Goal: Communication & Community: Answer question/provide support

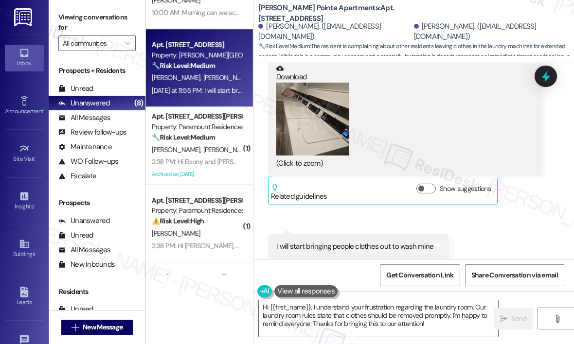
scroll to position [97, 0]
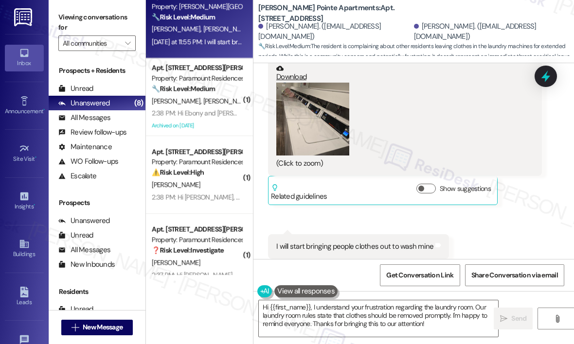
click at [204, 46] on div "[DATE] at 11:55 PM: I will start bringing people clothes out to wash mine [DATE…" at bounding box center [197, 42] width 92 height 12
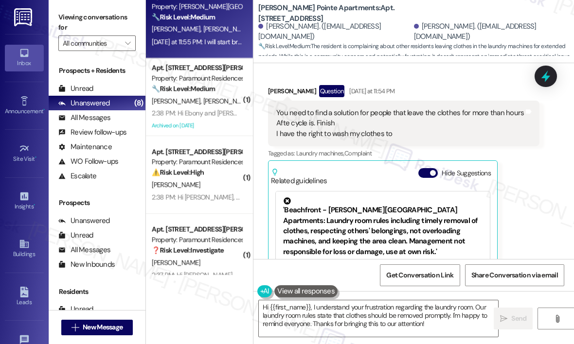
scroll to position [16212, 0]
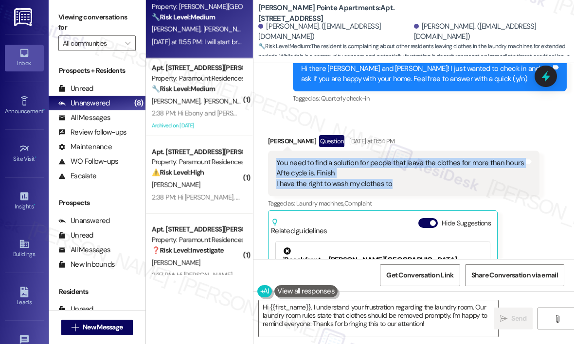
drag, startPoint x: 418, startPoint y: 132, endPoint x: 276, endPoint y: 112, distance: 143.3
click at [276, 158] on div "You need to find a solution for people that leave the clothes for more than hou…" at bounding box center [399, 173] width 247 height 31
copy div "You need to find a solution for people that leave the clothes for more than hou…"
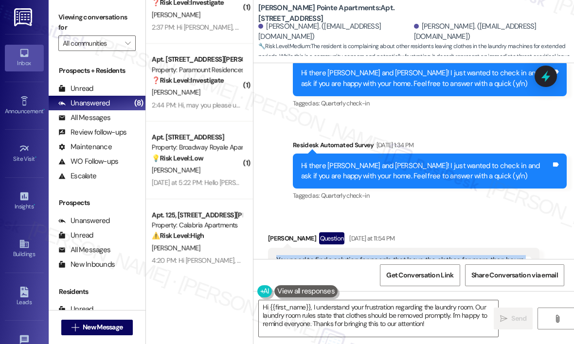
scroll to position [347, 0]
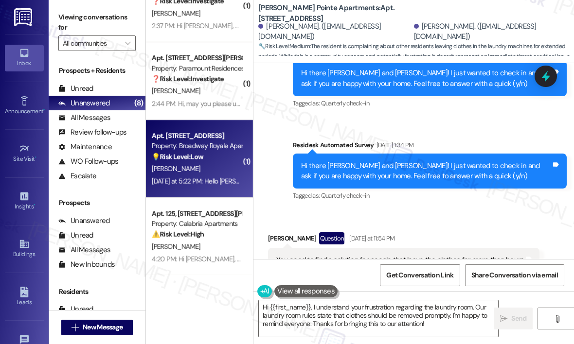
click at [213, 173] on div "[PERSON_NAME]" at bounding box center [197, 169] width 92 height 12
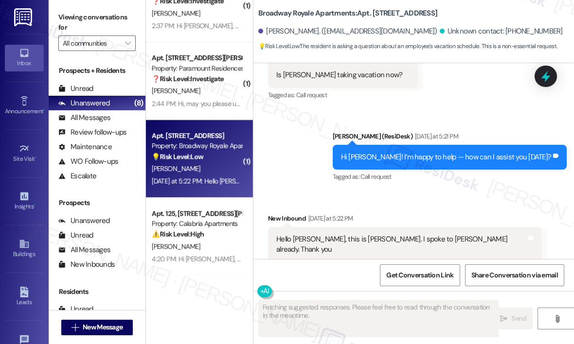
scroll to position [269, 0]
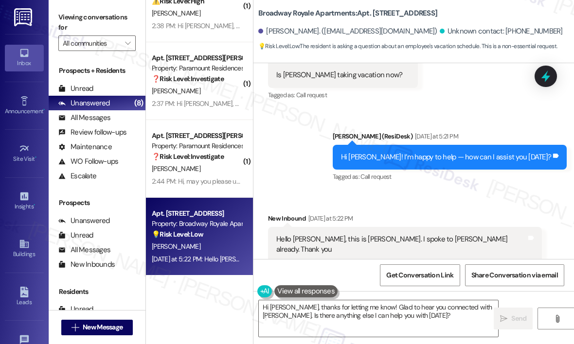
click at [369, 196] on div "Received via SMS New Inbound [DATE] at 5:22 PM Hello [PERSON_NAME], this is [PE…" at bounding box center [413, 231] width 320 height 78
click at [455, 206] on div "Received via SMS New Inbound [DATE] at 5:22 PM Hello [PERSON_NAME], this is [PE…" at bounding box center [405, 238] width 288 height 64
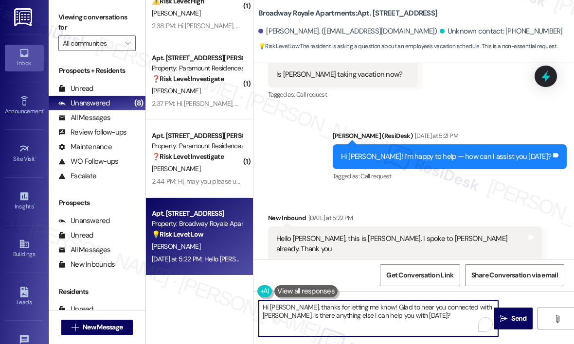
click at [431, 318] on textarea "Hi [PERSON_NAME], thanks for letting me know! Glad to hear you connected with […" at bounding box center [378, 318] width 239 height 36
click at [412, 316] on textarea "Hi [PERSON_NAME], thanks for letting me know! Glad to hear you connected with […" at bounding box center [378, 318] width 239 height 36
drag, startPoint x: 431, startPoint y: 314, endPoint x: 481, endPoint y: 307, distance: 50.5
click at [481, 307] on textarea "Hi [PERSON_NAME], thanks for letting me know! Glad to hear you connected with […" at bounding box center [378, 318] width 239 height 36
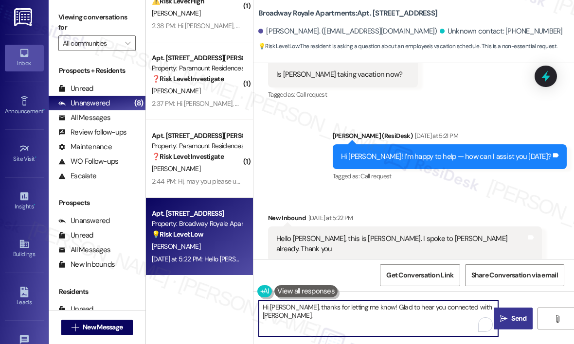
type textarea "Hi [PERSON_NAME], thanks for letting me know! Glad to hear you connected with […"
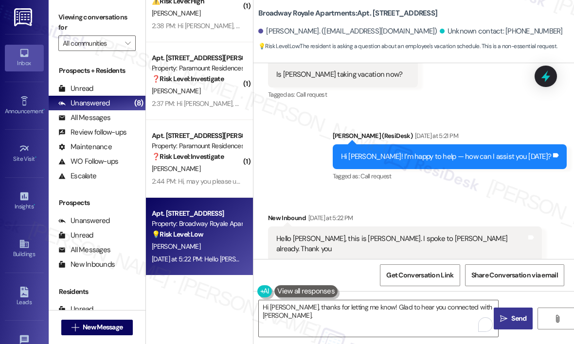
click at [513, 314] on span "Send" at bounding box center [518, 319] width 15 height 10
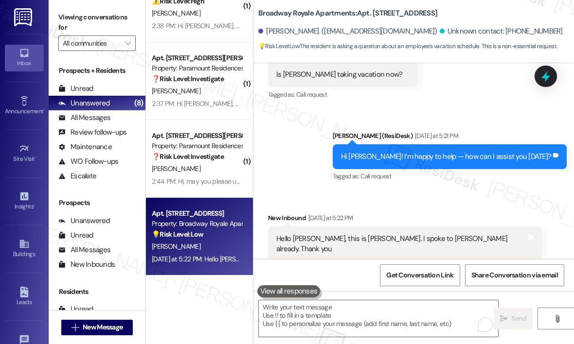
scroll to position [143, 0]
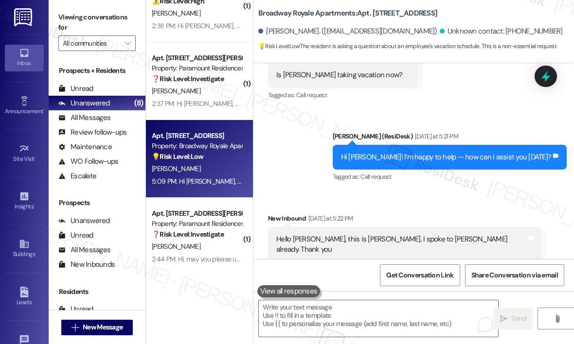
click at [330, 186] on div "Sent via SMS [PERSON_NAME] (ResiDesk) [DATE] at 5:21 PM Hi [PERSON_NAME]! I’m h…" at bounding box center [413, 150] width 320 height 82
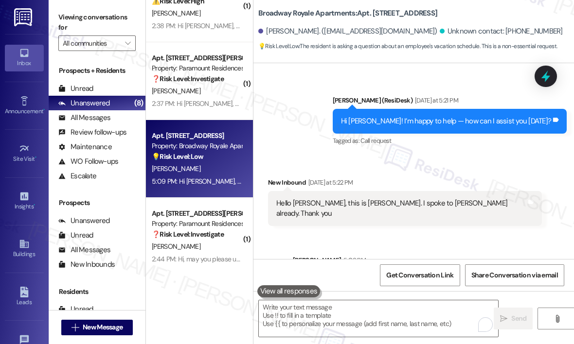
scroll to position [211, 0]
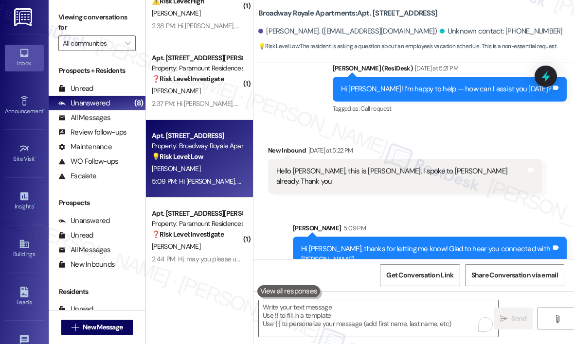
click at [386, 216] on div "Sent via SMS [PERSON_NAME] 5:09 PM Hi [PERSON_NAME], thanks for letting me know…" at bounding box center [429, 248] width 288 height 64
click at [377, 201] on div "Sent via SMS [PERSON_NAME] 5:09 PM Hi [PERSON_NAME], thanks for letting me know…" at bounding box center [413, 240] width 320 height 78
click at [318, 112] on div "Sent via SMS [PERSON_NAME] (ResiDesk) [DATE] at 5:21 PM Hi [PERSON_NAME]! I’m h…" at bounding box center [413, 82] width 320 height 82
